Goal: Task Accomplishment & Management: Use online tool/utility

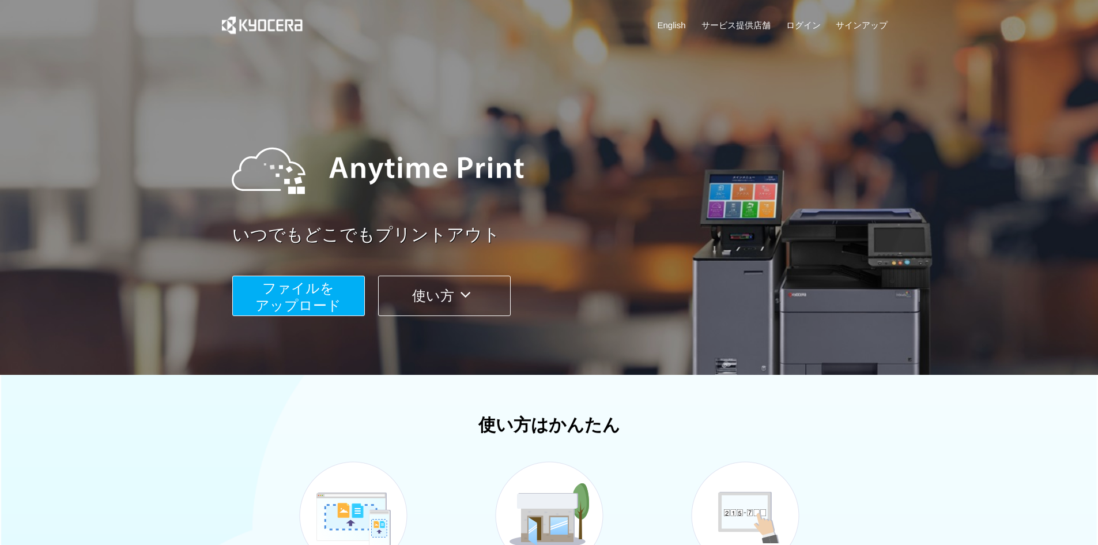
scroll to position [274, 0]
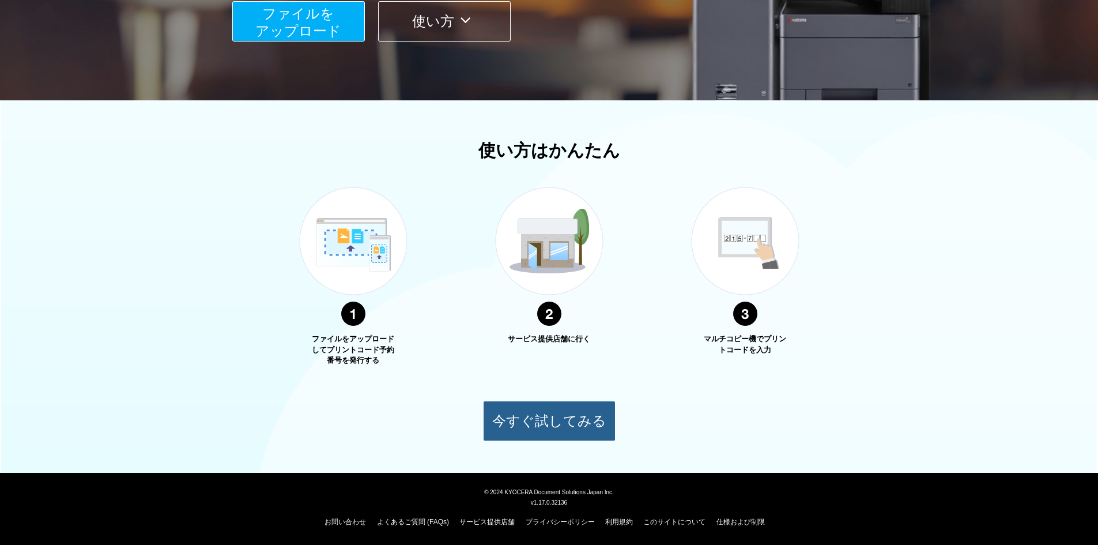
click at [537, 438] on button "今すぐ試してみる" at bounding box center [549, 421] width 133 height 40
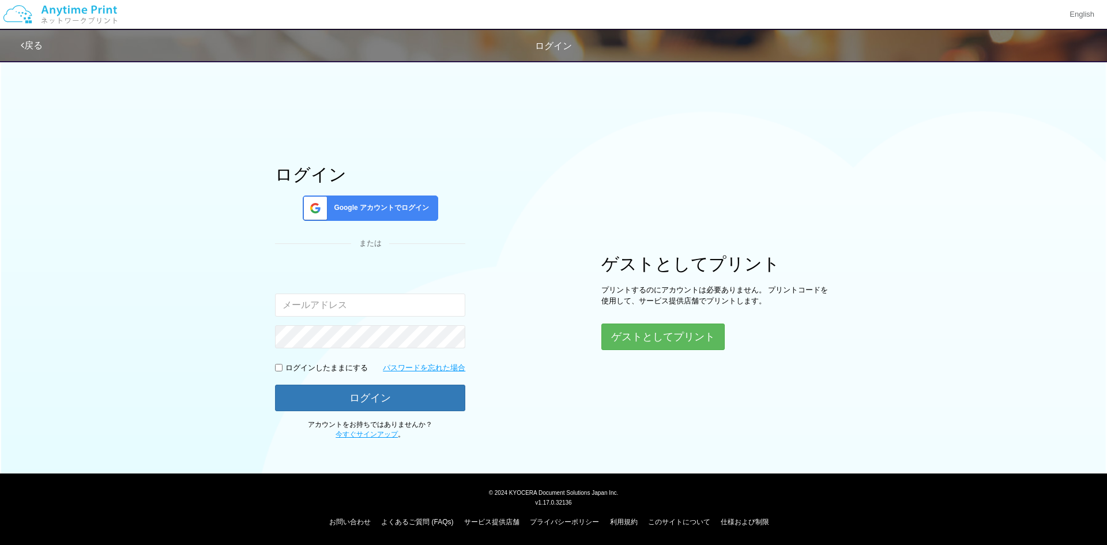
click at [362, 182] on h1 "ログイン" at bounding box center [370, 174] width 190 height 19
click at [357, 202] on div "Google アカウントでログイン" at bounding box center [370, 207] width 135 height 25
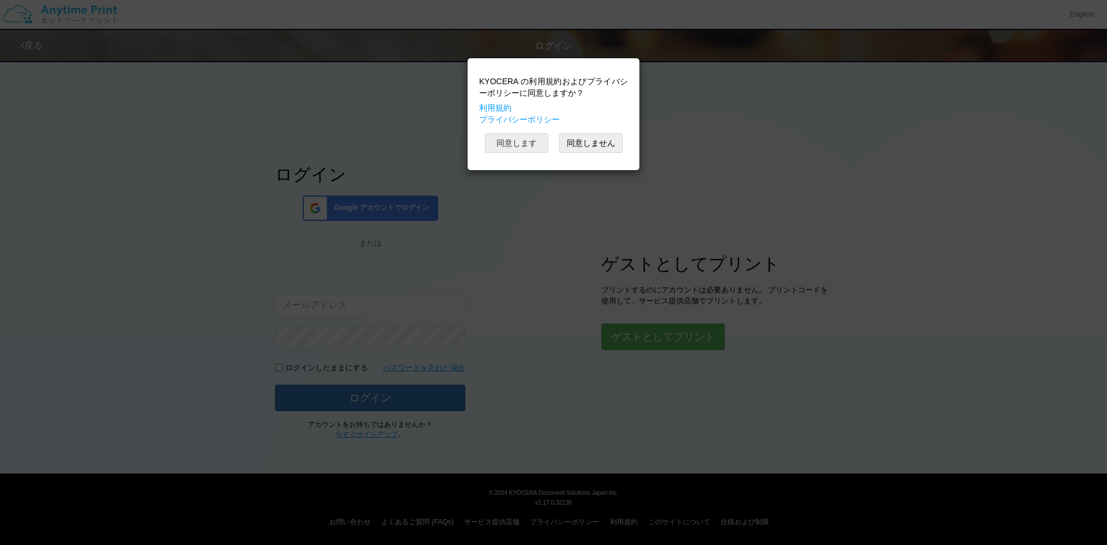
click at [515, 139] on button "同意します" at bounding box center [516, 143] width 63 height 20
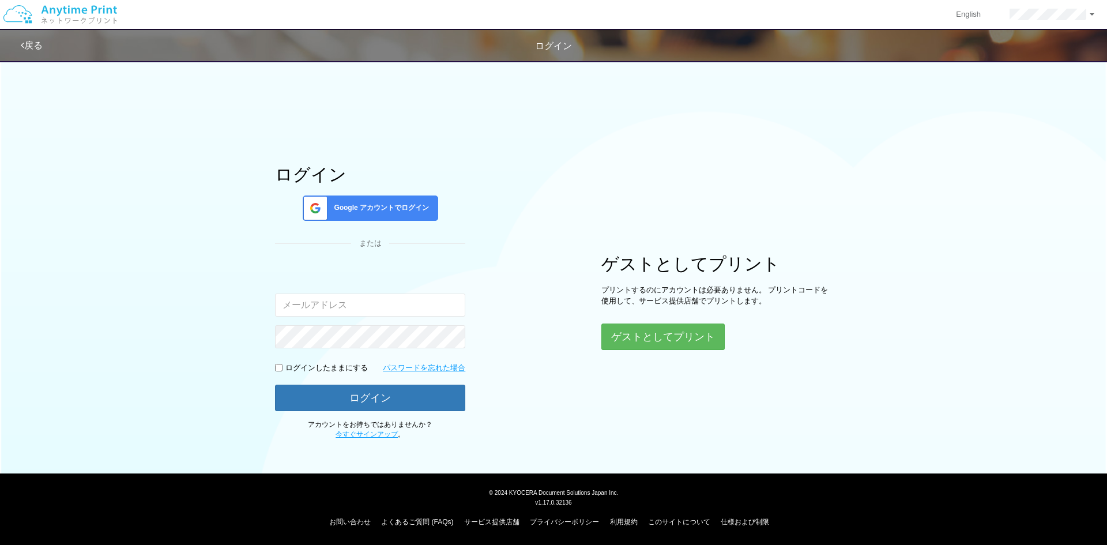
click at [367, 207] on span "Google アカウントでログイン" at bounding box center [379, 208] width 100 height 10
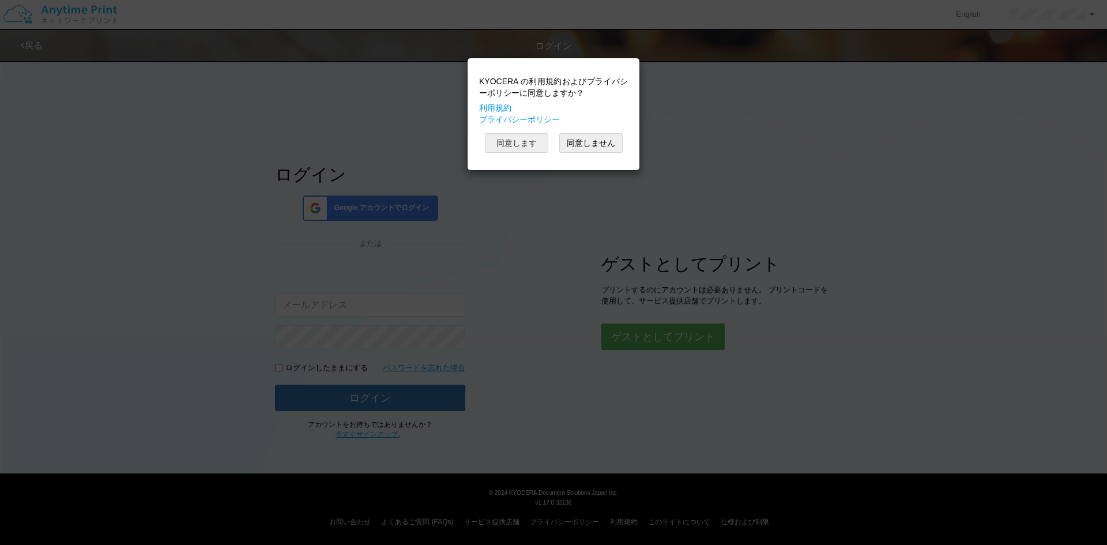
click at [528, 135] on button "同意します" at bounding box center [516, 143] width 63 height 20
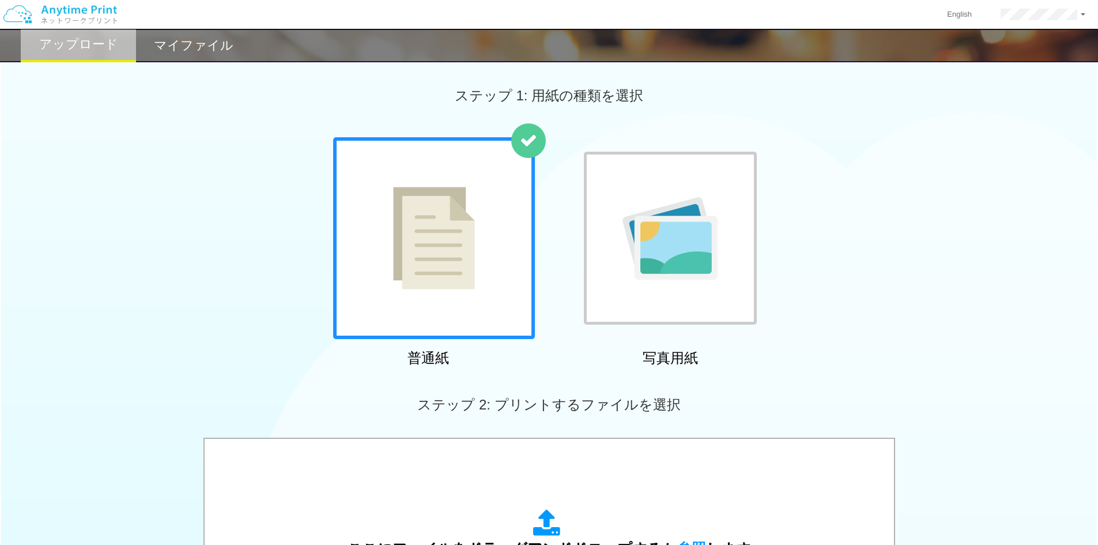
click at [796, 302] on div "普通紙 写真用紙" at bounding box center [549, 254] width 1098 height 234
click at [210, 33] on div "マイファイル" at bounding box center [193, 45] width 115 height 33
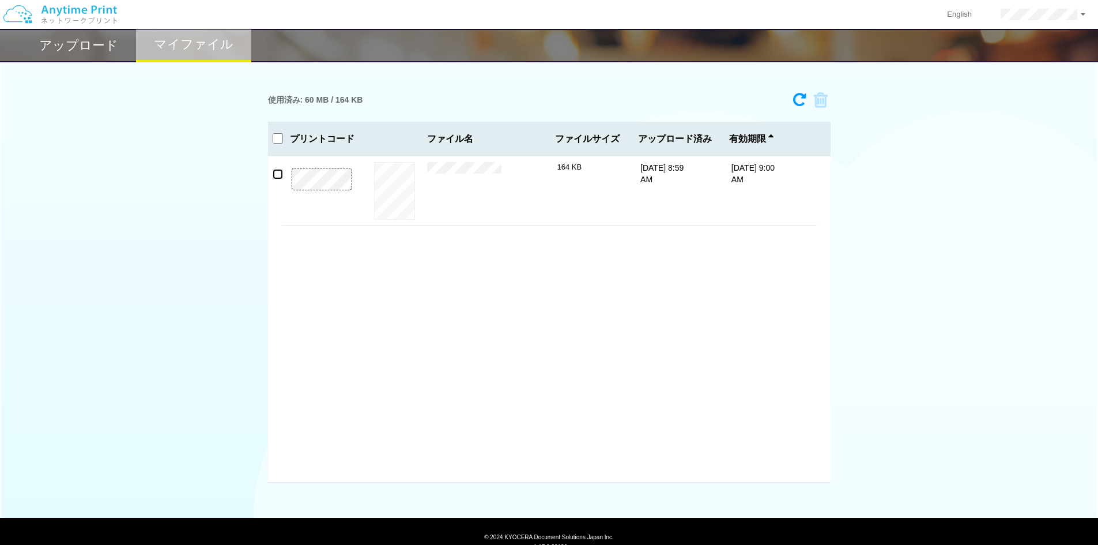
click at [277, 175] on input "checkbox" at bounding box center [278, 174] width 10 height 10
click at [820, 102] on icon at bounding box center [817, 100] width 22 height 17
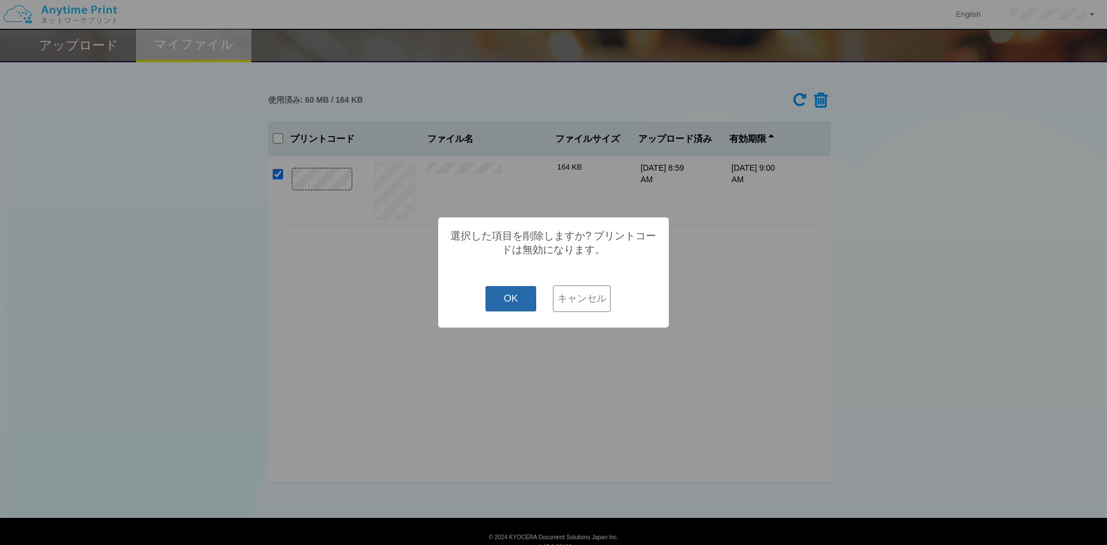
click at [512, 297] on button "OK" at bounding box center [510, 298] width 51 height 25
checkbox input "false"
